Goal: Navigation & Orientation: Find specific page/section

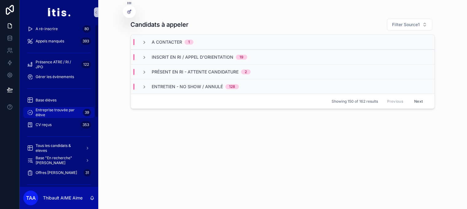
scroll to position [131, 0]
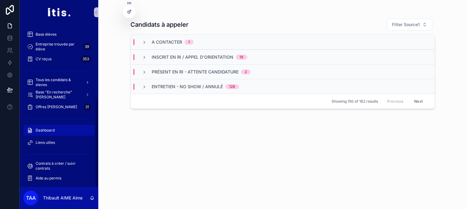
click at [43, 130] on span "Dashboard" at bounding box center [45, 130] width 19 height 5
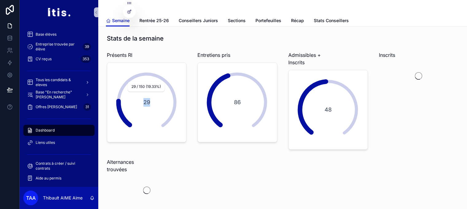
drag, startPoint x: 143, startPoint y: 101, endPoint x: 155, endPoint y: 101, distance: 12.0
click at [155, 101] on div "29" at bounding box center [146, 102] width 71 height 72
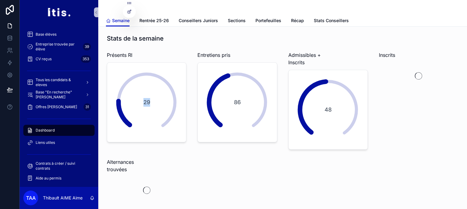
click at [155, 101] on div "29" at bounding box center [146, 102] width 71 height 72
drag, startPoint x: 155, startPoint y: 101, endPoint x: 148, endPoint y: 101, distance: 6.1
click at [148, 101] on div "29" at bounding box center [146, 102] width 71 height 72
click at [148, 100] on span "29" at bounding box center [146, 102] width 7 height 9
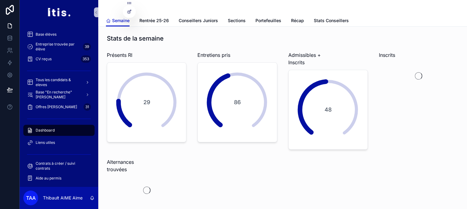
drag, startPoint x: 148, startPoint y: 100, endPoint x: 155, endPoint y: 101, distance: 6.8
click at [155, 101] on div "29" at bounding box center [146, 102] width 71 height 72
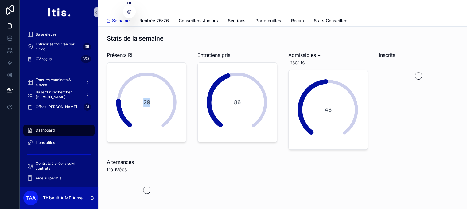
click at [155, 101] on div "29" at bounding box center [146, 102] width 71 height 72
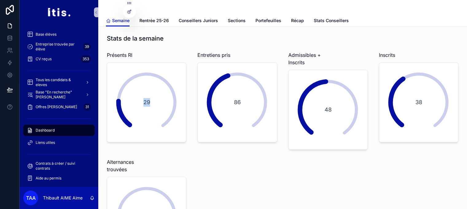
click at [155, 101] on div "29" at bounding box center [146, 102] width 71 height 72
drag, startPoint x: 155, startPoint y: 102, endPoint x: 144, endPoint y: 104, distance: 11.4
click at [144, 104] on div "29" at bounding box center [146, 102] width 71 height 72
click at [147, 100] on span "29" at bounding box center [146, 102] width 7 height 9
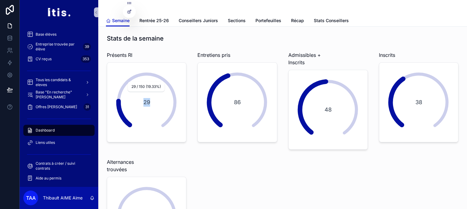
click at [147, 100] on span "29" at bounding box center [146, 102] width 7 height 9
click at [155, 106] on div "29" at bounding box center [146, 102] width 71 height 72
click at [303, 41] on div "Stats de la semaine" at bounding box center [282, 38] width 351 height 9
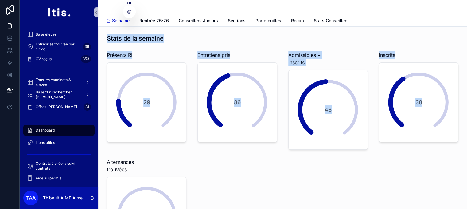
drag, startPoint x: 303, startPoint y: 41, endPoint x: 387, endPoint y: 166, distance: 151.2
click at [387, 166] on div "Stats de la semaine Présents RI 29 Entretiens pris 86 Admissibles + Inscrits 48…" at bounding box center [282, 145] width 359 height 227
click at [388, 167] on div "Stats de la semaine Présents RI 29 Entretiens pris 86 Admissibles + Inscrits 48…" at bounding box center [282, 145] width 359 height 227
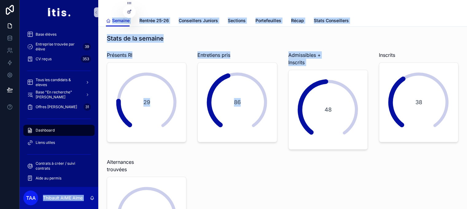
drag, startPoint x: 307, startPoint y: 190, endPoint x: 96, endPoint y: 29, distance: 265.3
click at [94, 27] on div "Prospects 162 Candidats - Dispatch 218 Debrief rdv inscription 57 Admissibles à…" at bounding box center [243, 104] width 447 height 209
click at [113, 37] on h1 "Stats de la semaine" at bounding box center [135, 38] width 57 height 9
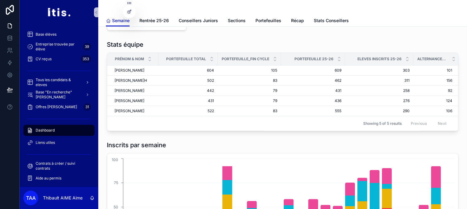
drag, startPoint x: 113, startPoint y: 37, endPoint x: 214, endPoint y: 38, distance: 100.6
click at [213, 36] on div "Stats de la semaine Présents RI 29 Entretiens pris 86 Admissibles + Inscrits 48…" at bounding box center [282, 134] width 368 height 667
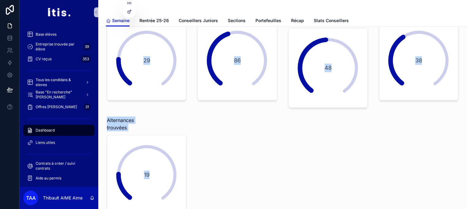
click at [253, 108] on div "Entretiens pris 86" at bounding box center [237, 58] width 87 height 103
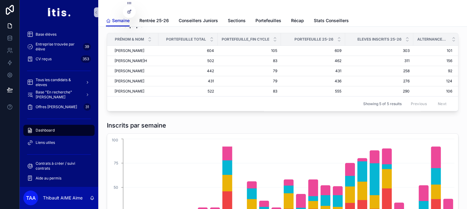
scroll to position [0, 0]
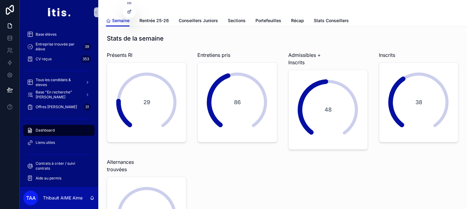
click at [247, 19] on div "Semaine Rentrée 25-26 Conseillers Juniors Sections Portefeuilles Récap Stats Co…" at bounding box center [282, 21] width 353 height 12
click at [241, 22] on span "Sections" at bounding box center [237, 20] width 18 height 6
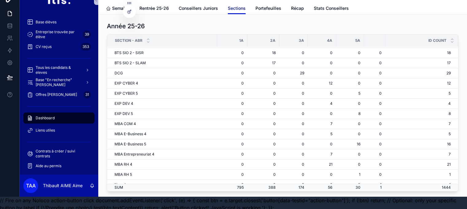
scroll to position [19, 0]
